Goal: Transaction & Acquisition: Purchase product/service

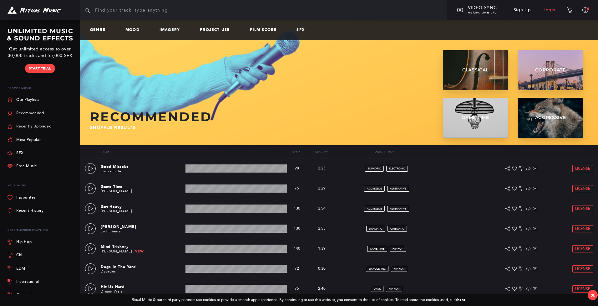
click at [553, 11] on link "Login" at bounding box center [550, 10] width 25 height 18
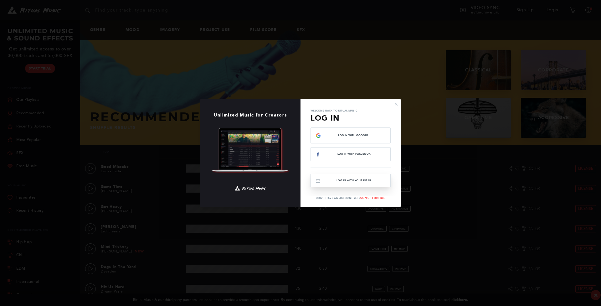
click at [350, 182] on button "Log In with your email" at bounding box center [350, 180] width 80 height 13
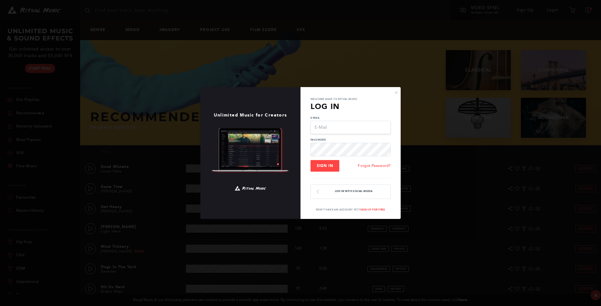
type input "[EMAIL_ADDRESS][DOMAIN_NAME]"
click at [325, 166] on button "Sign In" at bounding box center [324, 166] width 29 height 12
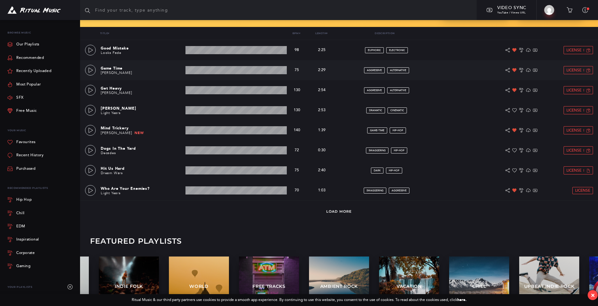
scroll to position [120, 0]
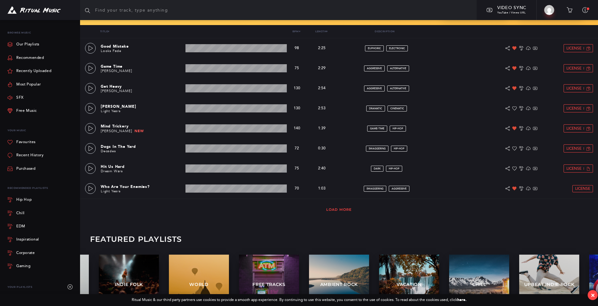
click at [341, 209] on link "Load More" at bounding box center [339, 209] width 26 height 4
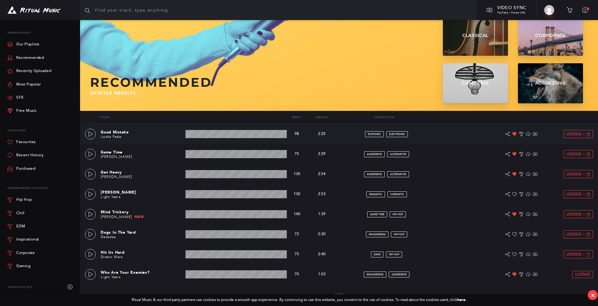
scroll to position [33, 0]
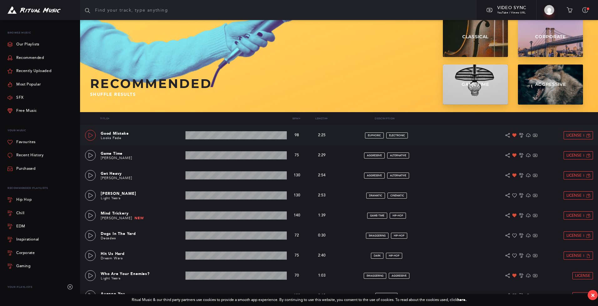
click at [94, 136] on link at bounding box center [90, 135] width 11 height 11
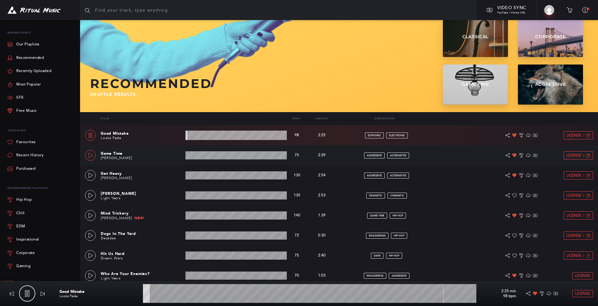
click at [91, 157] on icon at bounding box center [90, 155] width 5 height 5
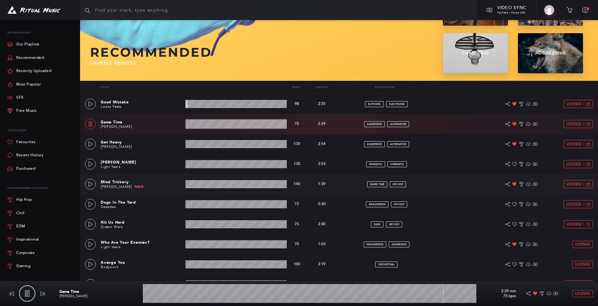
scroll to position [65, 0]
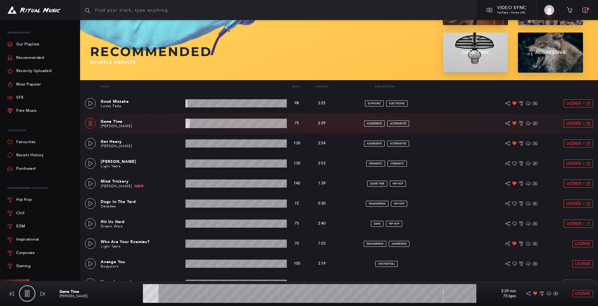
click at [174, 294] on wave at bounding box center [310, 293] width 334 height 19
click at [201, 294] on wave at bounding box center [310, 293] width 334 height 19
click at [92, 123] on icon at bounding box center [90, 123] width 5 height 5
click at [93, 142] on icon at bounding box center [90, 143] width 5 height 5
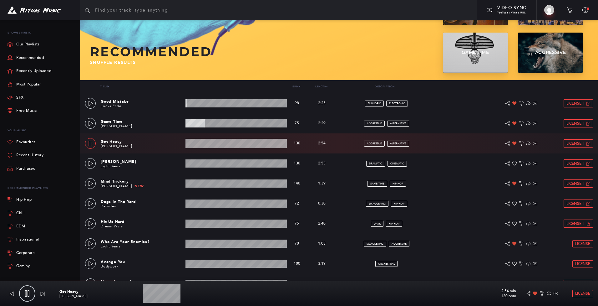
scroll to position [102, 0]
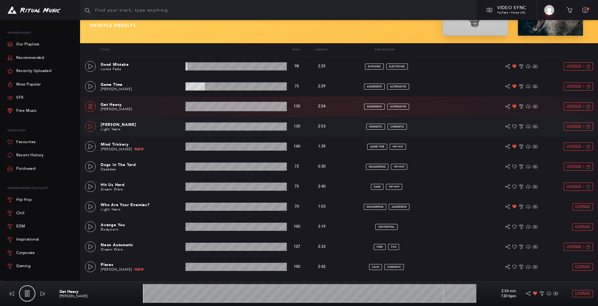
click at [89, 127] on icon at bounding box center [90, 126] width 5 height 5
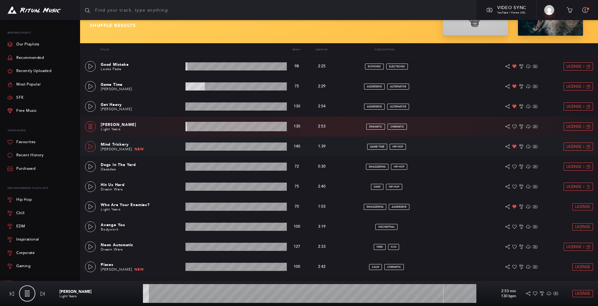
click at [90, 146] on icon at bounding box center [90, 146] width 5 height 5
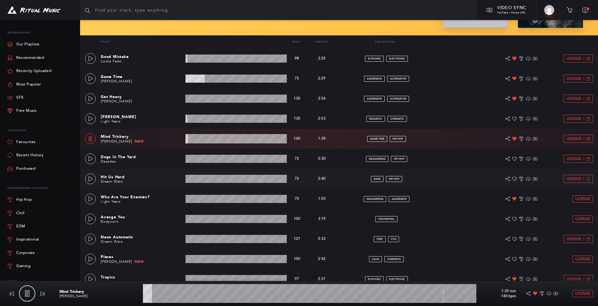
scroll to position [111, 0]
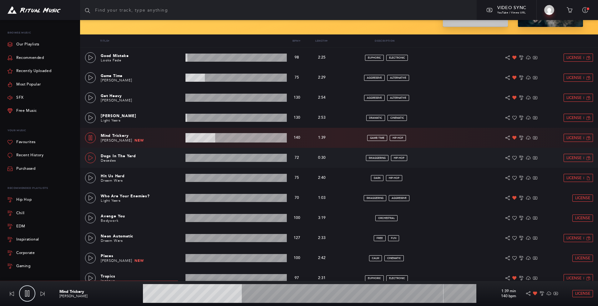
click at [91, 156] on icon at bounding box center [90, 157] width 5 height 5
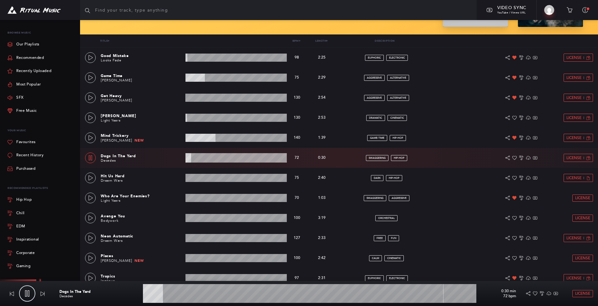
click at [175, 293] on wave at bounding box center [310, 293] width 334 height 19
click at [93, 176] on icon at bounding box center [90, 177] width 5 height 5
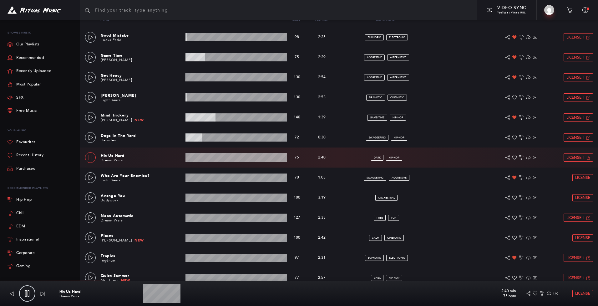
scroll to position [139, 0]
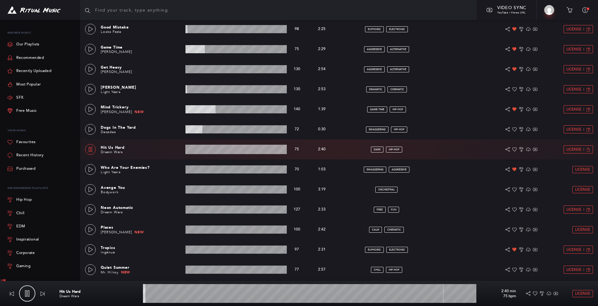
click at [194, 293] on wave at bounding box center [310, 293] width 334 height 19
click at [89, 170] on icon at bounding box center [90, 169] width 5 height 5
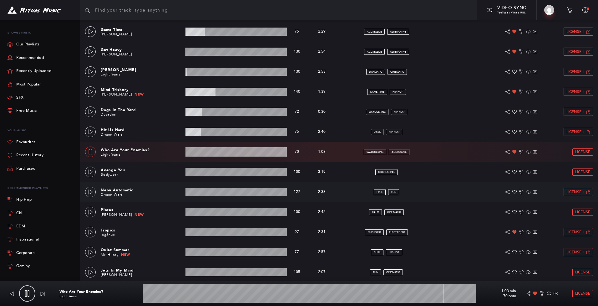
scroll to position [157, 0]
click at [180, 294] on wave at bounding box center [310, 293] width 334 height 19
click at [90, 172] on icon at bounding box center [90, 171] width 5 height 5
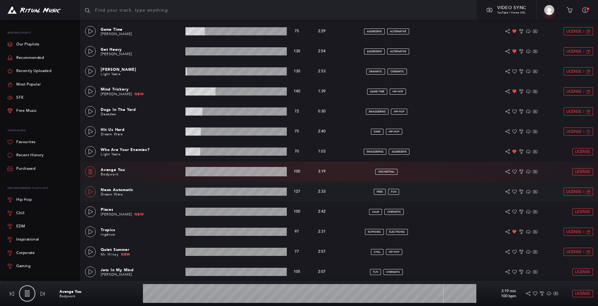
click at [91, 191] on icon at bounding box center [90, 191] width 5 height 5
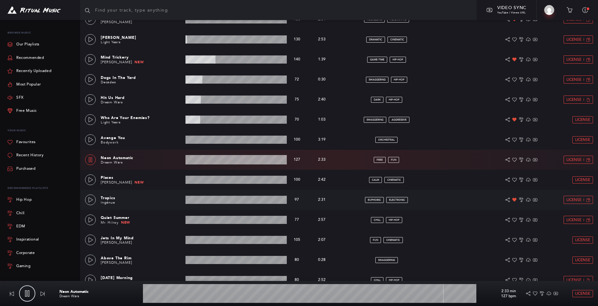
scroll to position [188, 0]
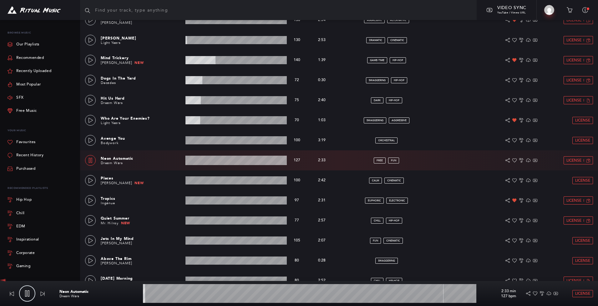
click at [174, 294] on wave at bounding box center [310, 293] width 334 height 19
click at [240, 293] on wave at bounding box center [310, 293] width 334 height 19
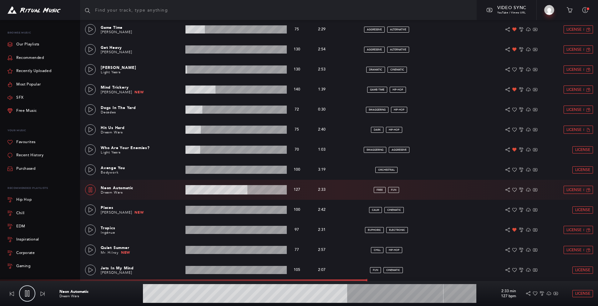
scroll to position [159, 0]
click at [457, 293] on wave at bounding box center [310, 293] width 334 height 19
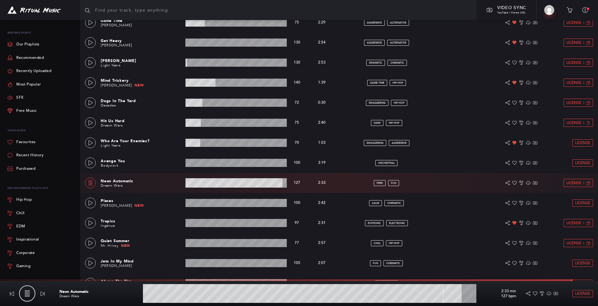
scroll to position [165, 0]
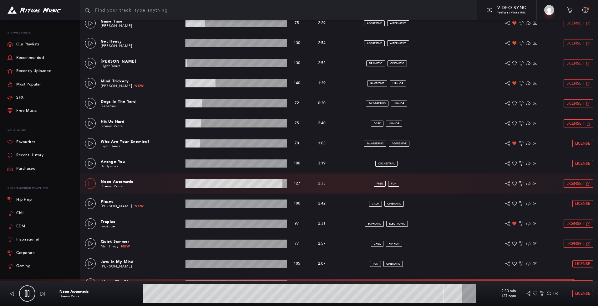
click at [469, 293] on wave at bounding box center [310, 293] width 334 height 19
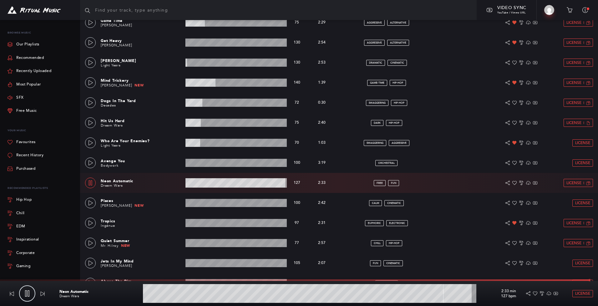
click at [241, 292] on wave at bounding box center [310, 293] width 334 height 19
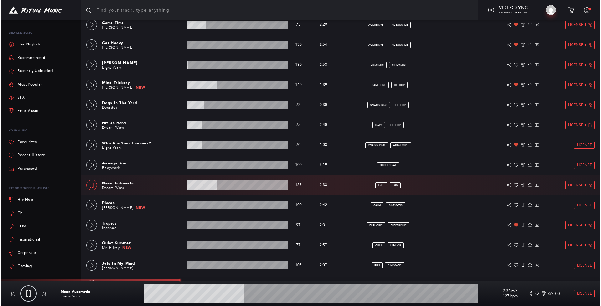
scroll to position [164, 0]
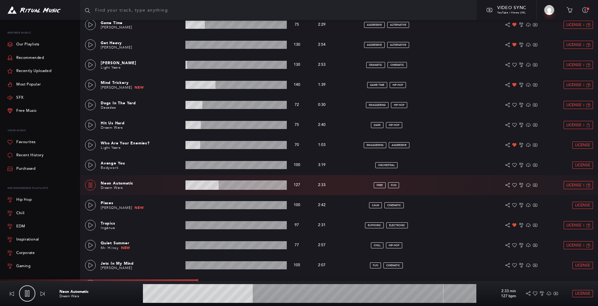
click at [25, 293] on icon at bounding box center [27, 293] width 6 height 6
type input "33.11"
click at [581, 295] on span "License" at bounding box center [583, 293] width 15 height 4
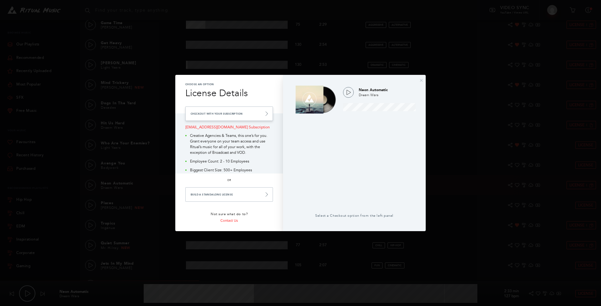
click at [240, 116] on link "Checkout with your Subscription" at bounding box center [229, 113] width 88 height 14
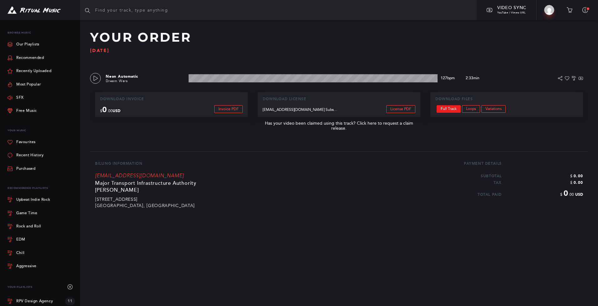
click at [450, 106] on link "Full Track" at bounding box center [449, 109] width 24 height 8
